Goal: Check status: Check status

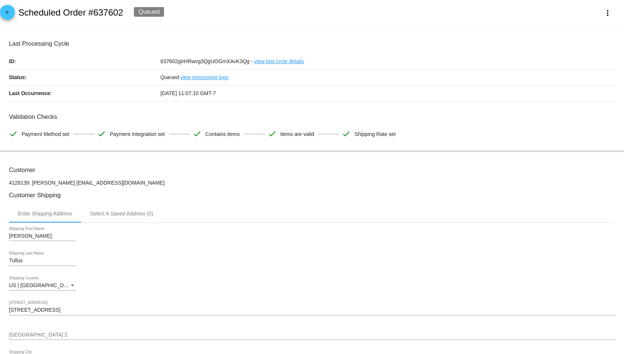
click at [8, 18] on mat-icon "arrow_back" at bounding box center [7, 14] width 9 height 9
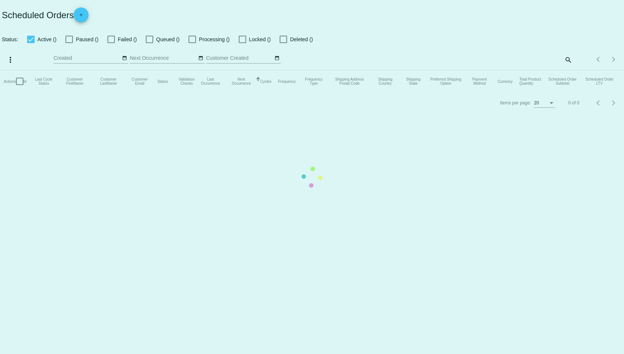
checkbox input "true"
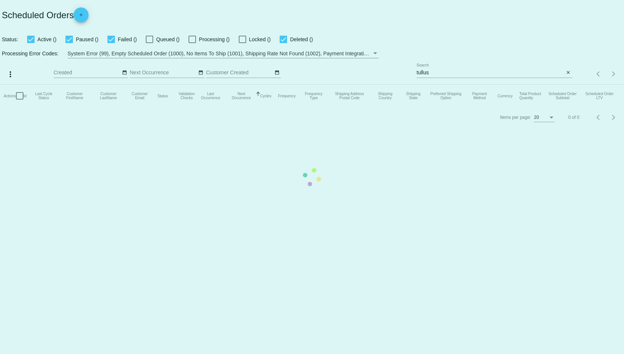
click at [476, 85] on mat-table "Actions Id Last Cycle Status Customer FirstName Customer LastName Customer Emai…" at bounding box center [312, 96] width 624 height 22
click at [423, 71] on input "tullus" at bounding box center [491, 73] width 148 height 6
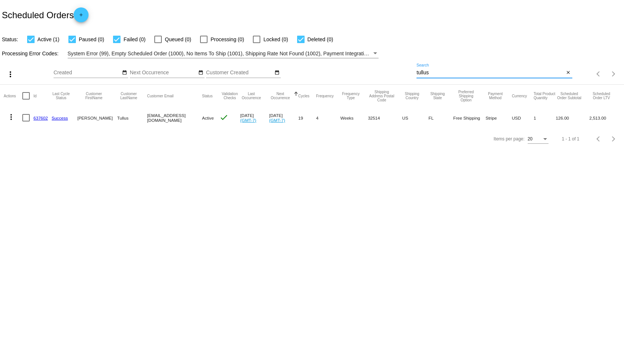
click at [423, 71] on input "tullus" at bounding box center [491, 73] width 148 height 6
type input "godin"
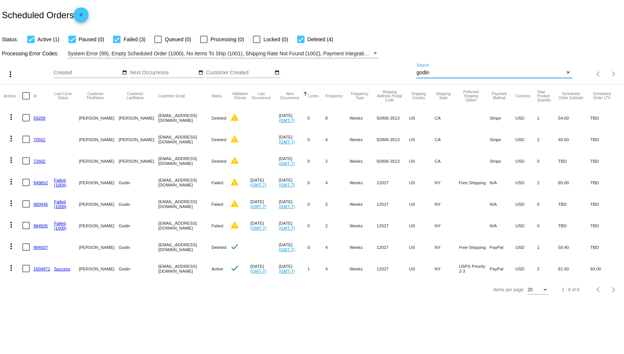
click at [48, 268] on link "1004872" at bounding box center [41, 269] width 17 height 5
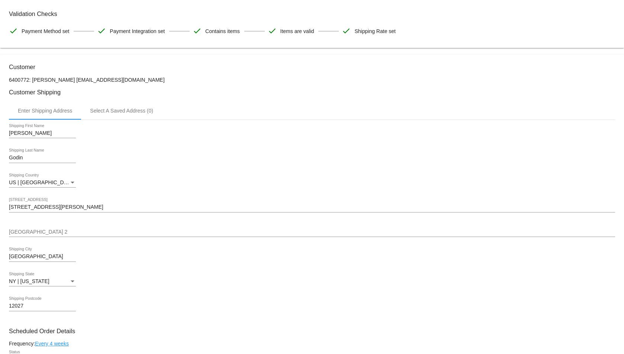
scroll to position [87, 0]
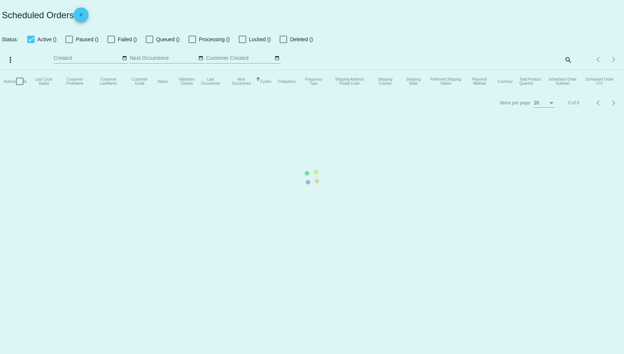
checkbox input "true"
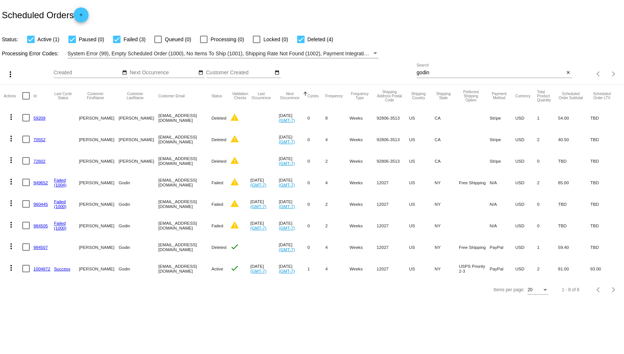
click at [49, 267] on link "1004872" at bounding box center [41, 269] width 17 height 5
